Goal: Task Accomplishment & Management: Complete application form

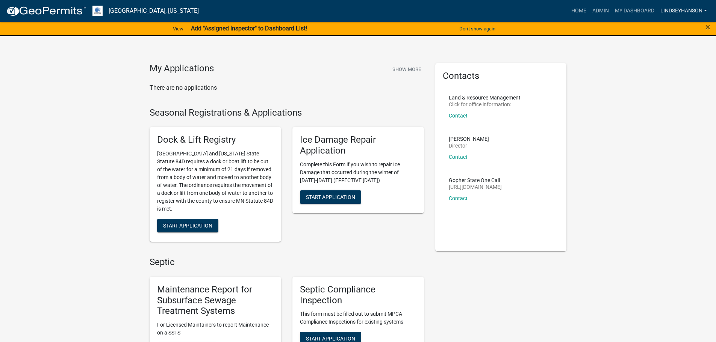
click at [689, 11] on link "Lindseyhanson" at bounding box center [683, 11] width 53 height 14
click at [665, 78] on link "Logout" at bounding box center [679, 73] width 60 height 18
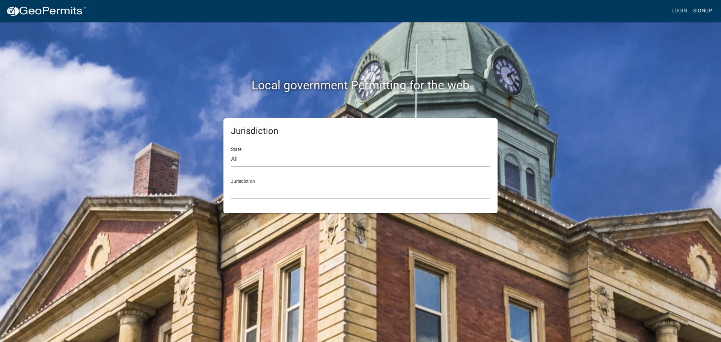
click at [705, 6] on link "Signup" at bounding box center [702, 11] width 25 height 14
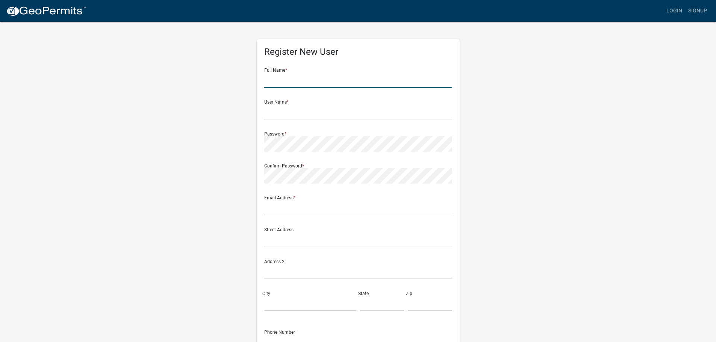
click at [345, 83] on input "text" at bounding box center [358, 79] width 188 height 15
click at [347, 83] on input "[PERSON_NAME]" at bounding box center [358, 79] width 188 height 15
type input "[PERSON_NAME]"
click at [345, 113] on input "text" at bounding box center [358, 111] width 188 height 15
type input "MsJo"
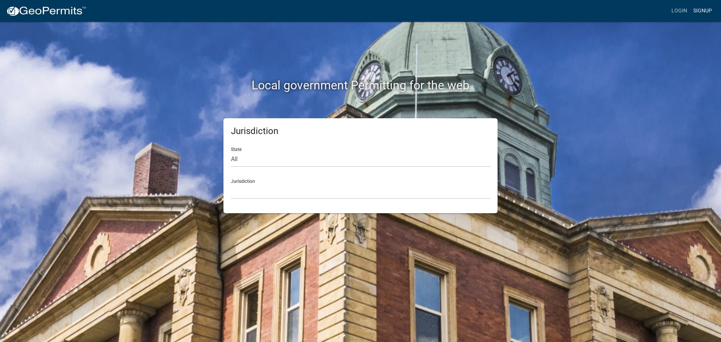
click at [706, 8] on link "Signup" at bounding box center [702, 11] width 25 height 14
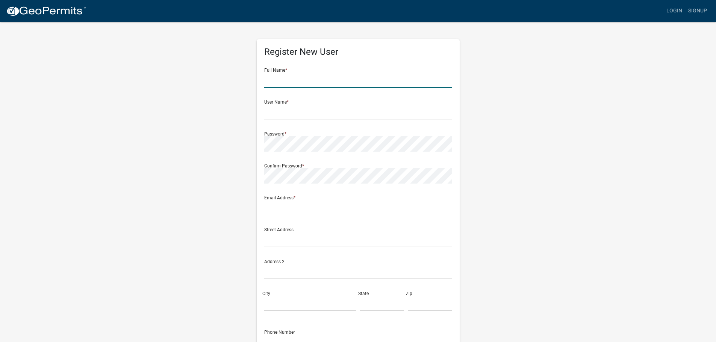
click at [314, 82] on input "text" at bounding box center [358, 79] width 188 height 15
type input "[PERSON_NAME]"
click at [280, 117] on input "text" at bounding box center [358, 111] width 188 height 15
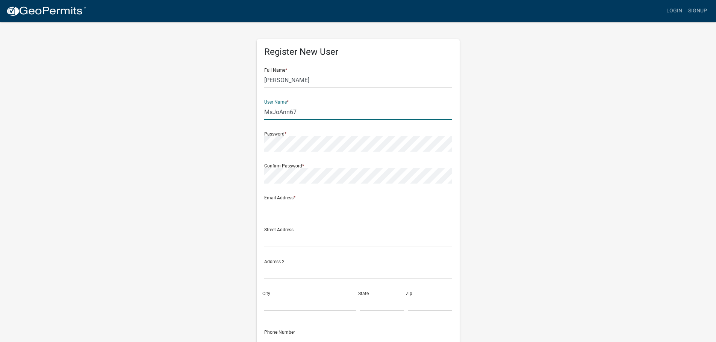
type input "MsJoAnn67"
click at [271, 213] on input "text" at bounding box center [358, 207] width 188 height 15
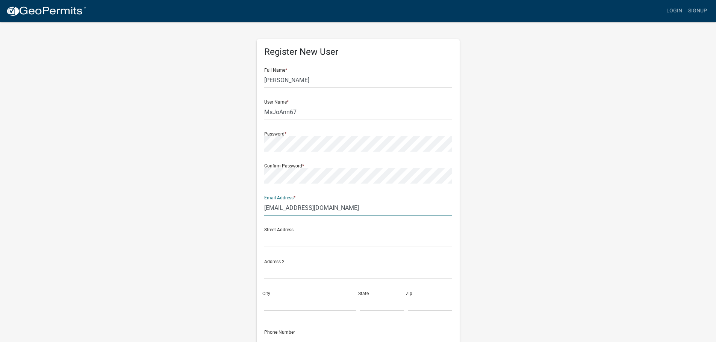
type input "[EMAIL_ADDRESS][DOMAIN_NAME]"
click at [270, 245] on input "text" at bounding box center [358, 239] width 188 height 15
type input "42976 Linden Shore Dr"
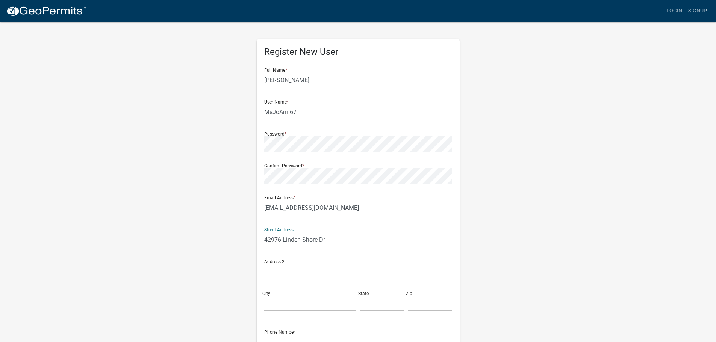
click at [292, 274] on input "text" at bounding box center [358, 271] width 188 height 15
type input "PO Box 705"
click at [275, 309] on input "City" at bounding box center [310, 303] width 92 height 15
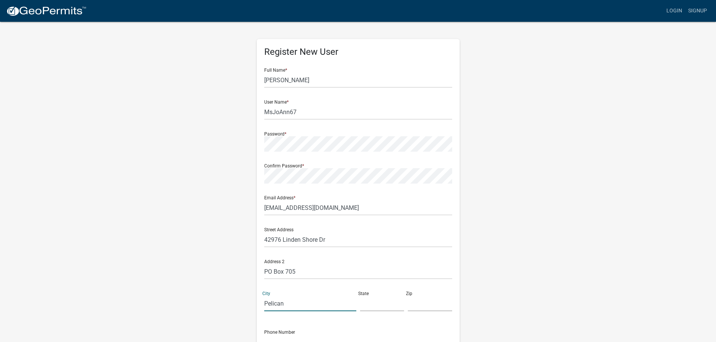
type input "Pelican Rapids"
click at [373, 307] on input "text" at bounding box center [382, 303] width 44 height 15
type input "MN"
click at [418, 309] on input "text" at bounding box center [430, 303] width 44 height 15
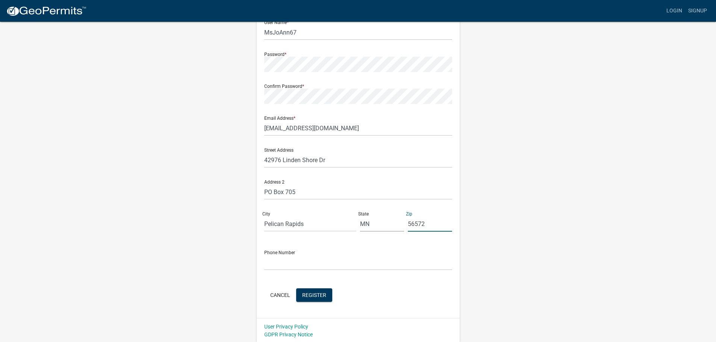
scroll to position [81, 0]
type input "56572"
click at [276, 263] on input "text" at bounding box center [358, 261] width 188 height 15
type input "2185305069"
click at [311, 295] on span "Register" at bounding box center [314, 294] width 24 height 6
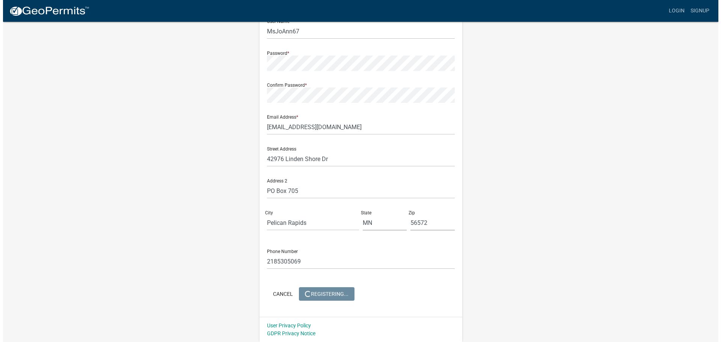
scroll to position [0, 0]
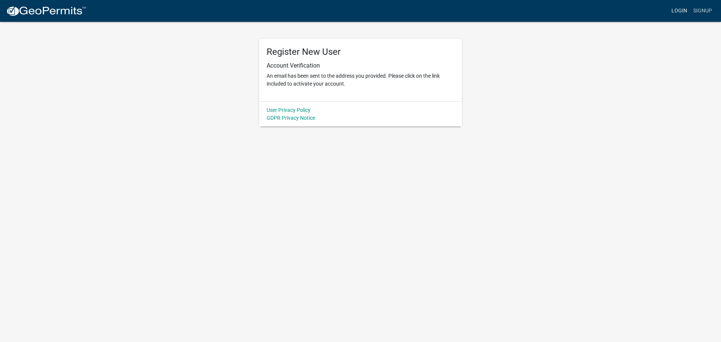
click at [684, 9] on link "Login" at bounding box center [680, 11] width 22 height 14
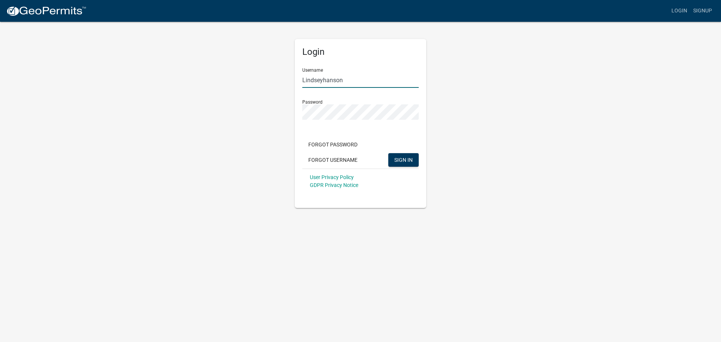
click at [372, 78] on input "Lindseyhanson" at bounding box center [360, 79] width 116 height 15
drag, startPoint x: 349, startPoint y: 83, endPoint x: 291, endPoint y: 66, distance: 59.8
click at [291, 66] on div "Login Username [PERSON_NAME] Password Forgot Password Forgot Username SIGN IN U…" at bounding box center [360, 114] width 143 height 187
type input "msjoann67"
click at [264, 106] on div "Login Username msjoann67 Password Forgot Password Forgot Username SIGN IN User …" at bounding box center [360, 114] width 428 height 187
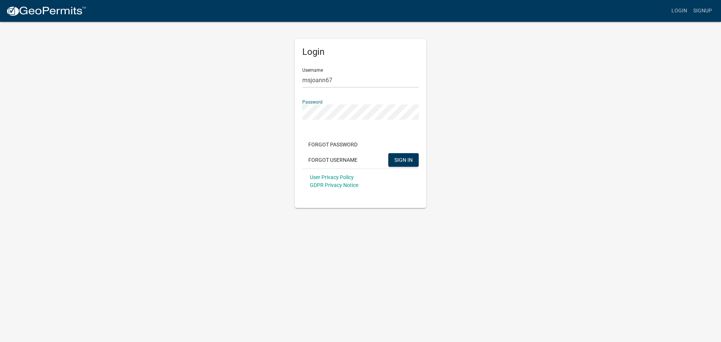
click at [388, 153] on button "SIGN IN" at bounding box center [403, 160] width 30 height 14
